Goal: Information Seeking & Learning: Learn about a topic

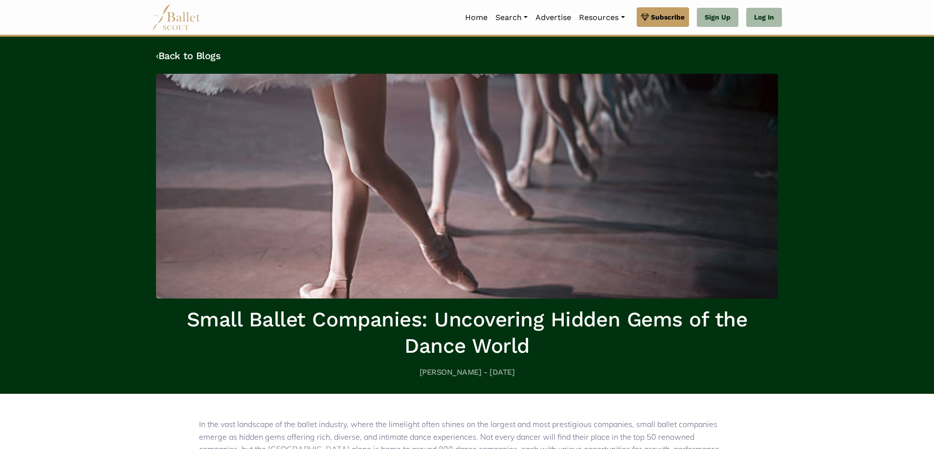
click at [176, 27] on img at bounding box center [176, 17] width 49 height 27
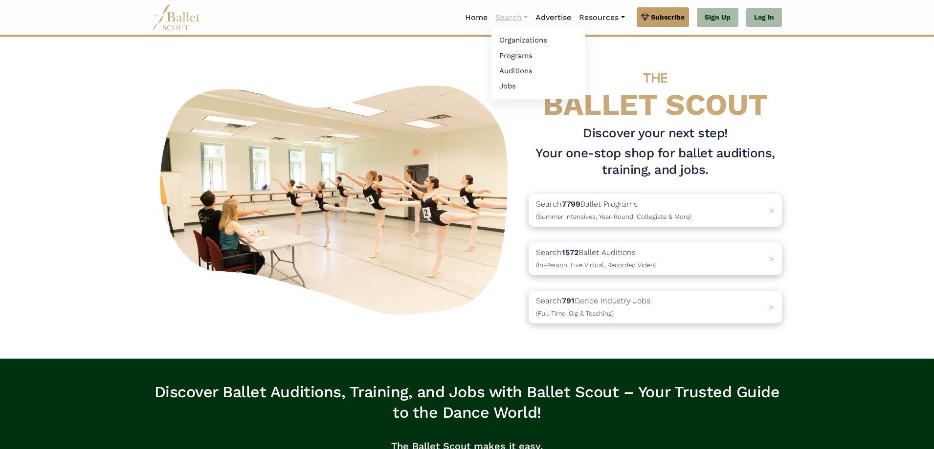
click at [520, 18] on link "Search" at bounding box center [511, 17] width 40 height 21
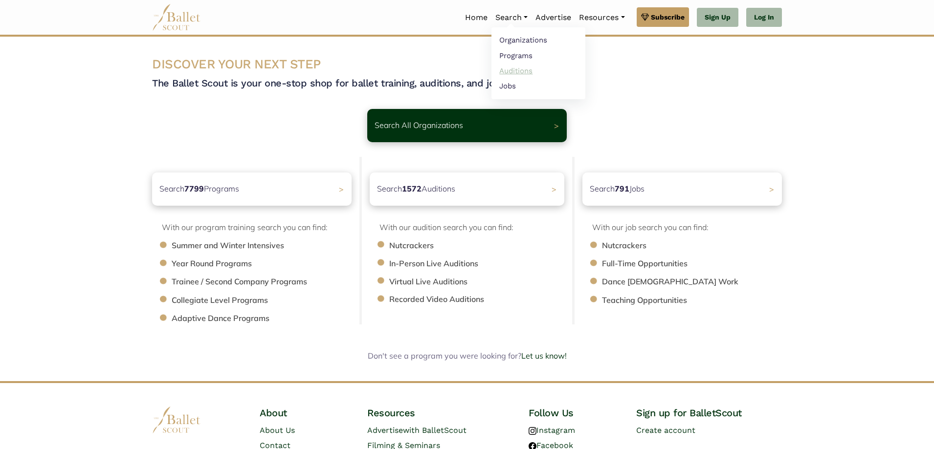
click at [506, 69] on link "Auditions" at bounding box center [538, 70] width 94 height 15
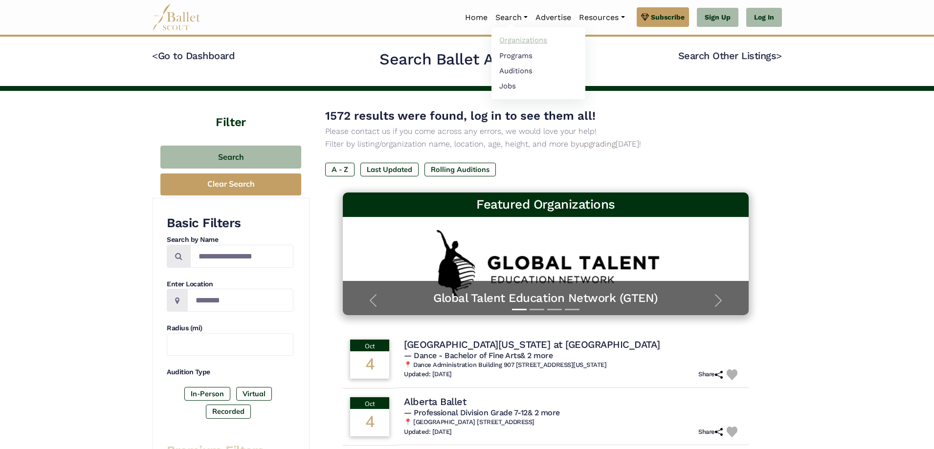
click at [518, 41] on link "Organizations" at bounding box center [538, 40] width 94 height 15
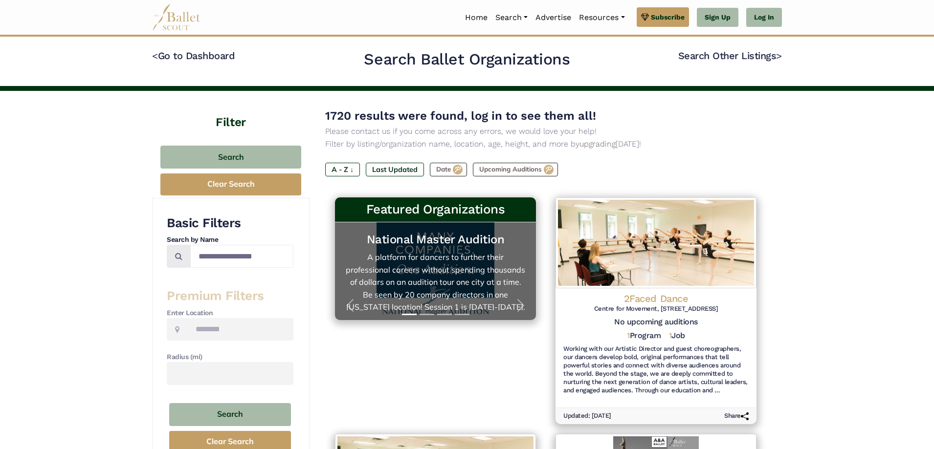
click at [454, 246] on h5 "National Master Audition" at bounding box center [435, 239] width 181 height 15
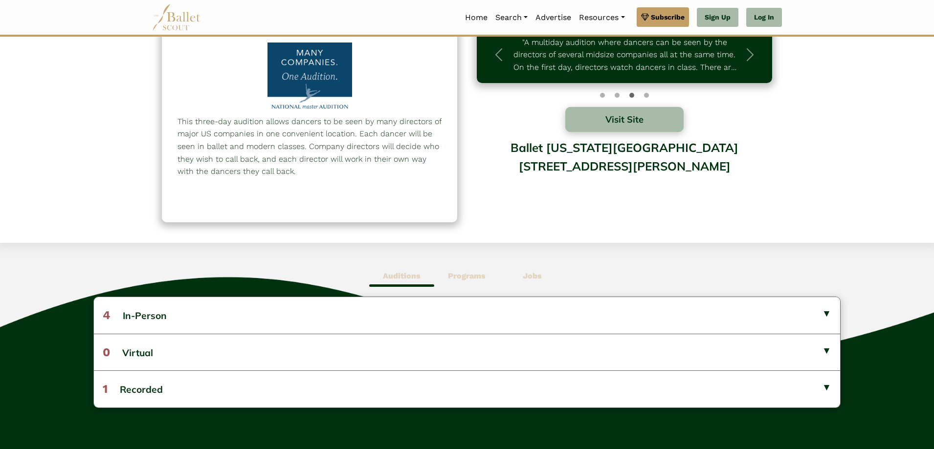
scroll to position [6, 0]
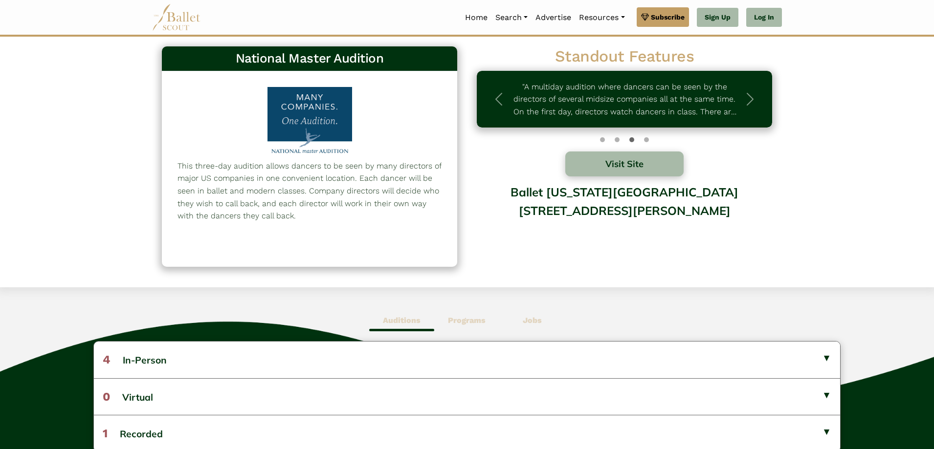
click at [303, 96] on div at bounding box center [310, 122] width 102 height 70
click at [608, 166] on button "Visit Site" at bounding box center [624, 164] width 118 height 25
click at [538, 317] on b "Jobs" at bounding box center [532, 320] width 19 height 9
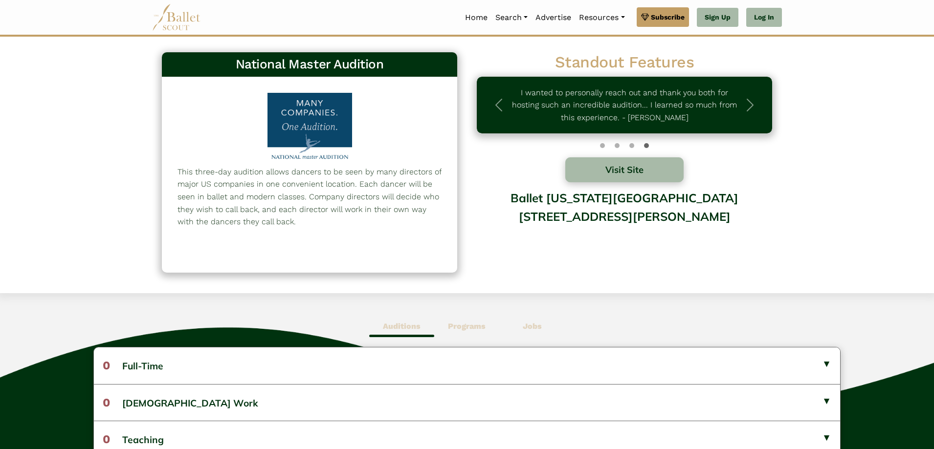
scroll to position [0, 0]
